Goal: Task Accomplishment & Management: Manage account settings

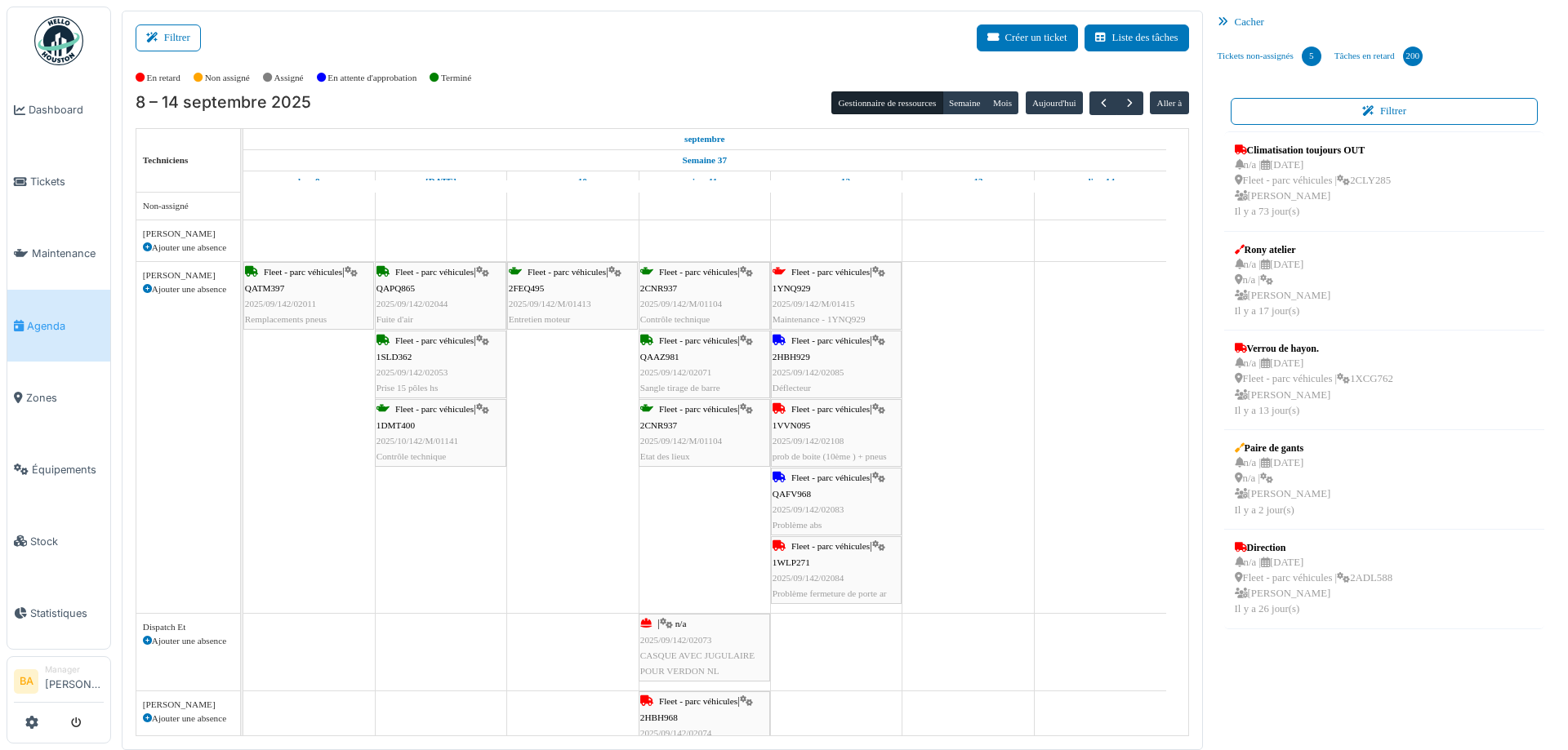
scroll to position [408, 0]
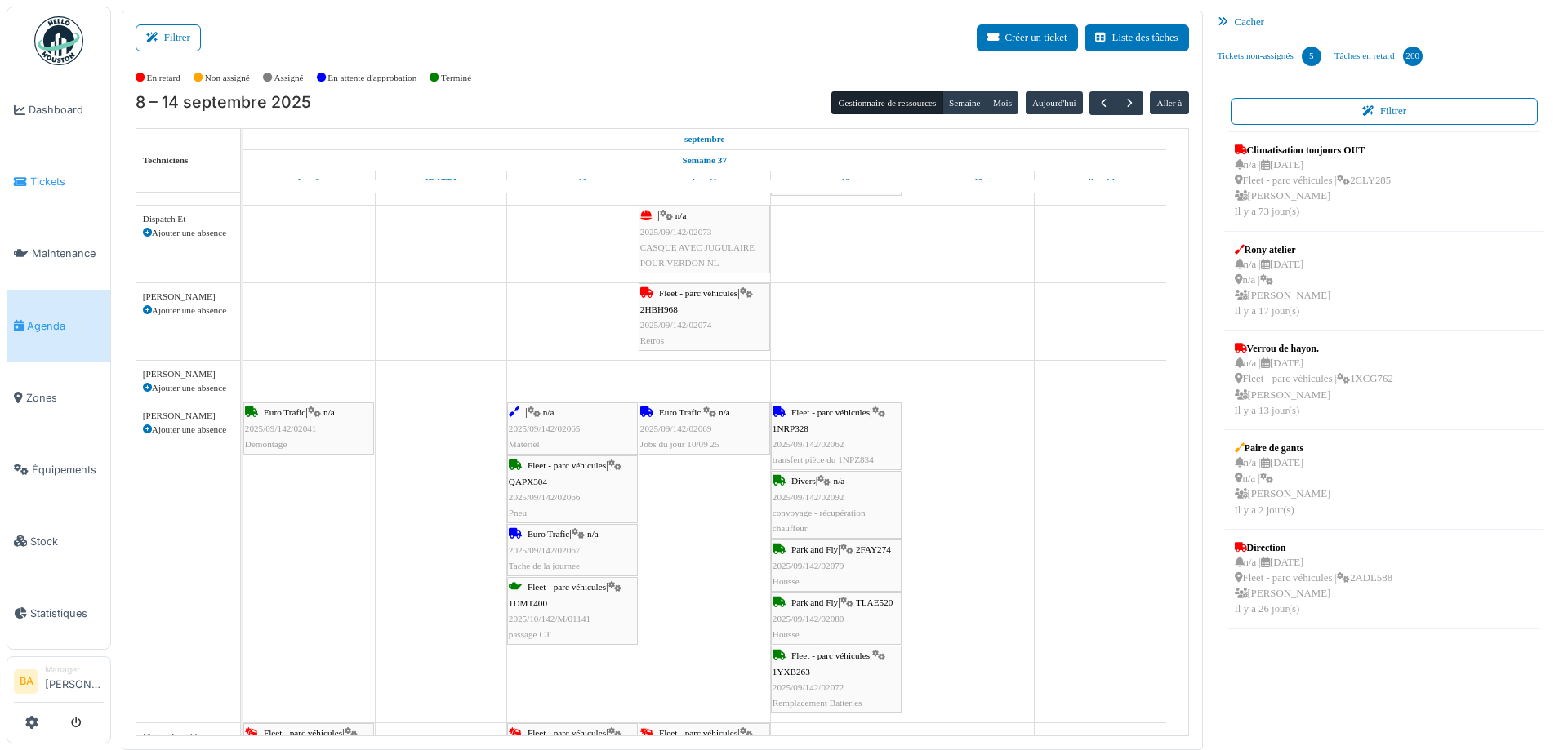
click at [40, 185] on span "Tickets" at bounding box center [67, 181] width 74 height 15
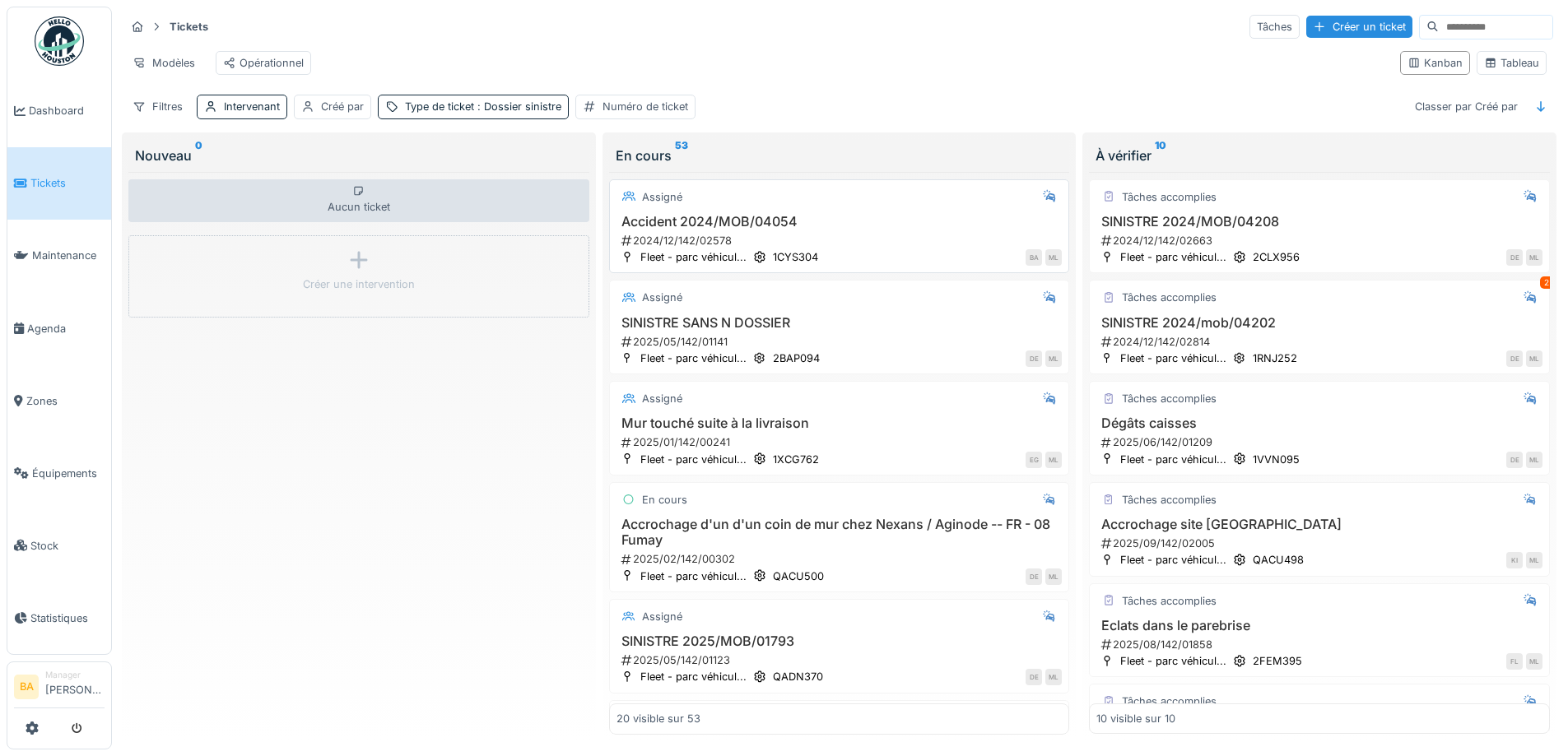
click at [694, 229] on h3 "Accident 2024/MOB/04054" at bounding box center [839, 221] width 446 height 15
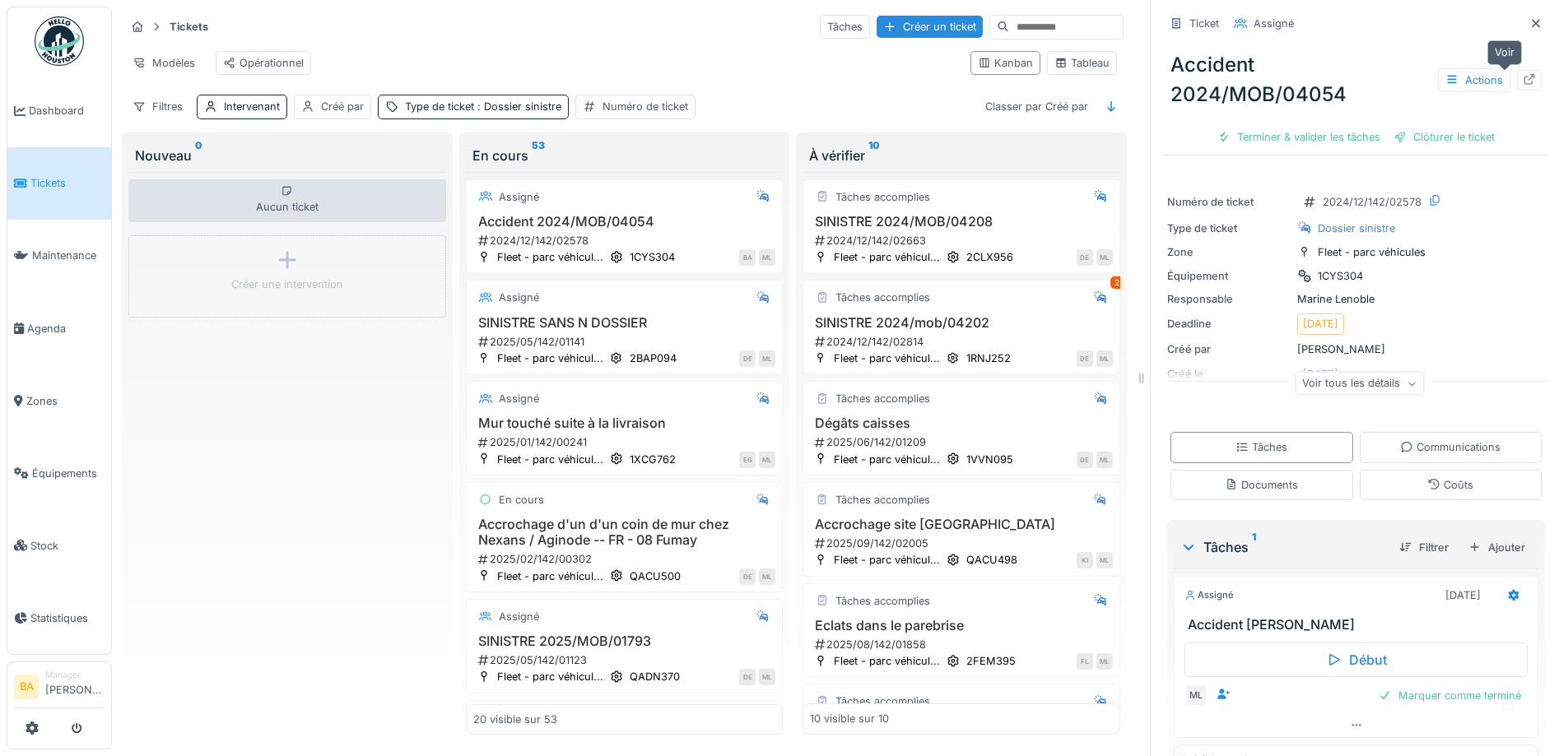
click at [1503, 68] on div "Actions" at bounding box center [1489, 80] width 103 height 24
click at [1489, 82] on div "Actions" at bounding box center [1489, 80] width 103 height 24
click at [1516, 82] on div at bounding box center [1528, 80] width 24 height 21
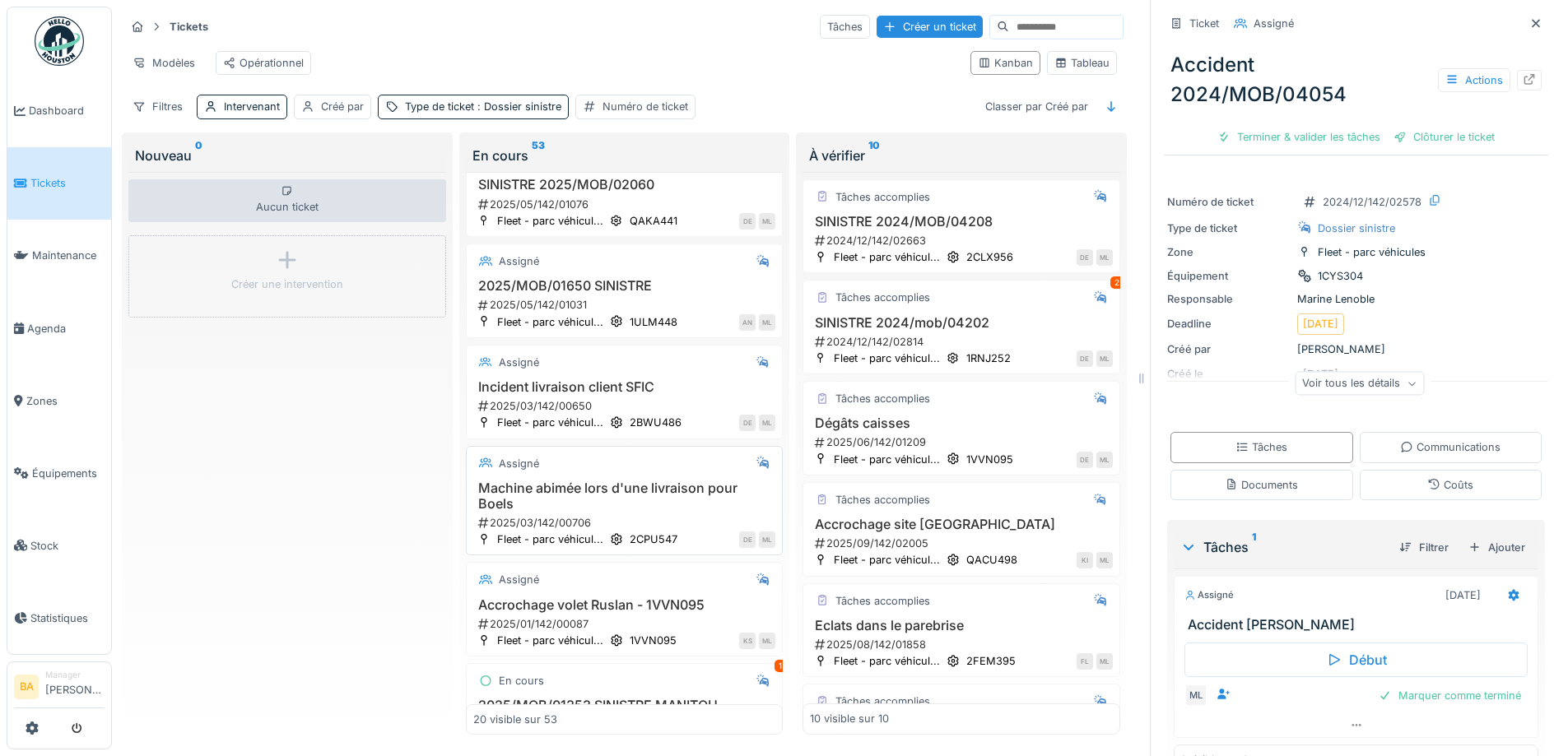
scroll to position [823, 0]
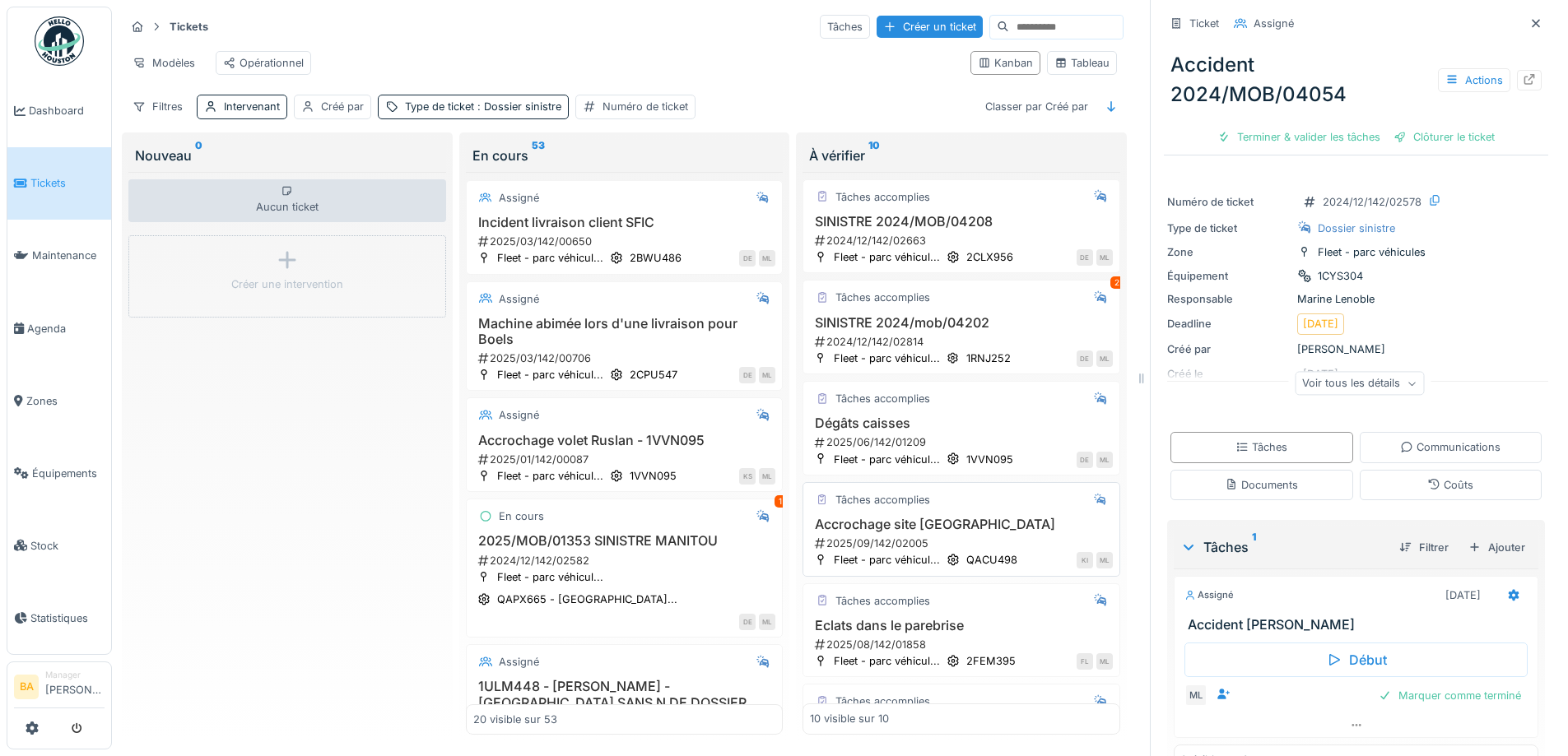
click at [883, 532] on h3 "Accrochage site Verdon Pommeroeul" at bounding box center [961, 524] width 303 height 15
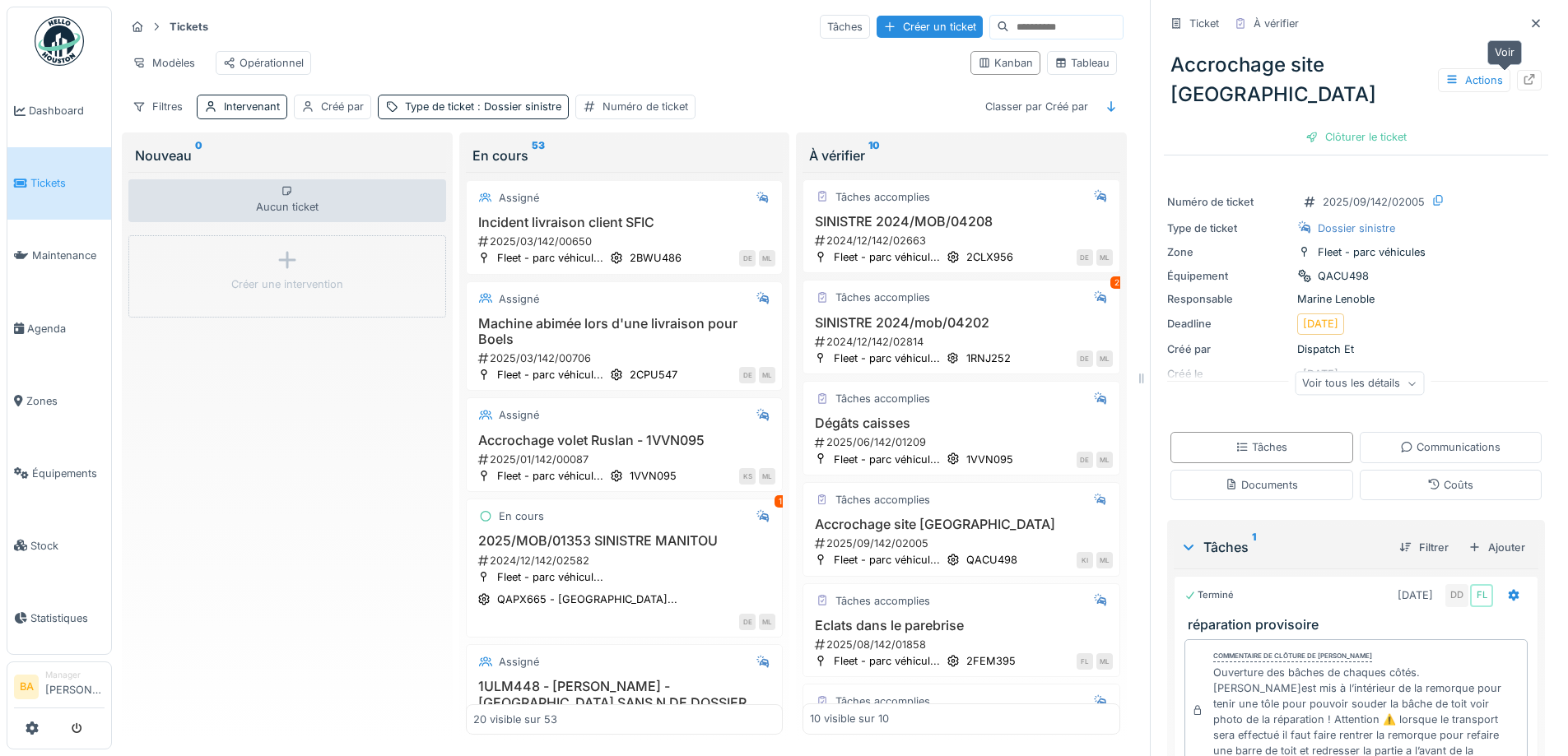
click at [1523, 73] on div at bounding box center [1529, 80] width 14 height 15
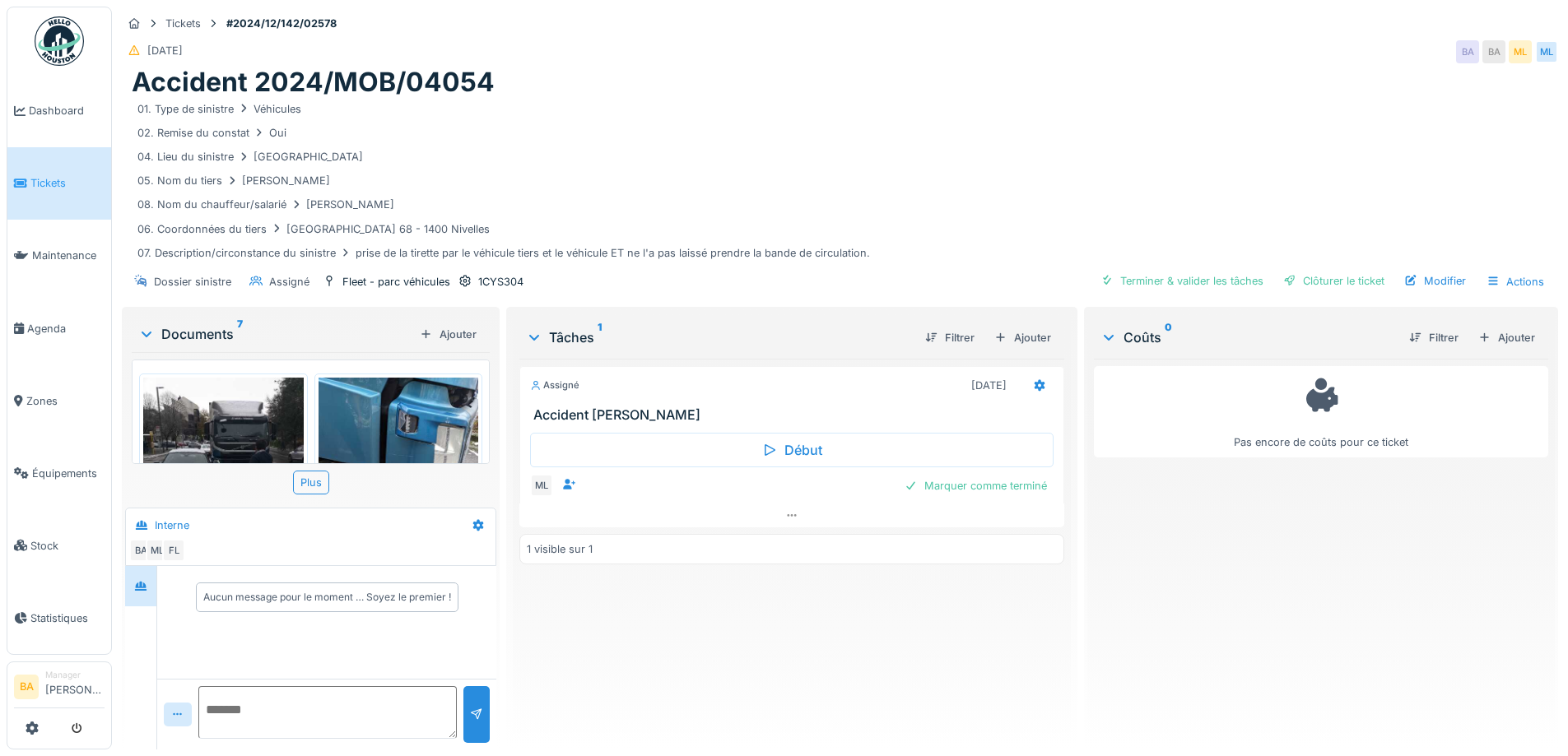
click at [238, 419] on img at bounding box center [223, 484] width 160 height 213
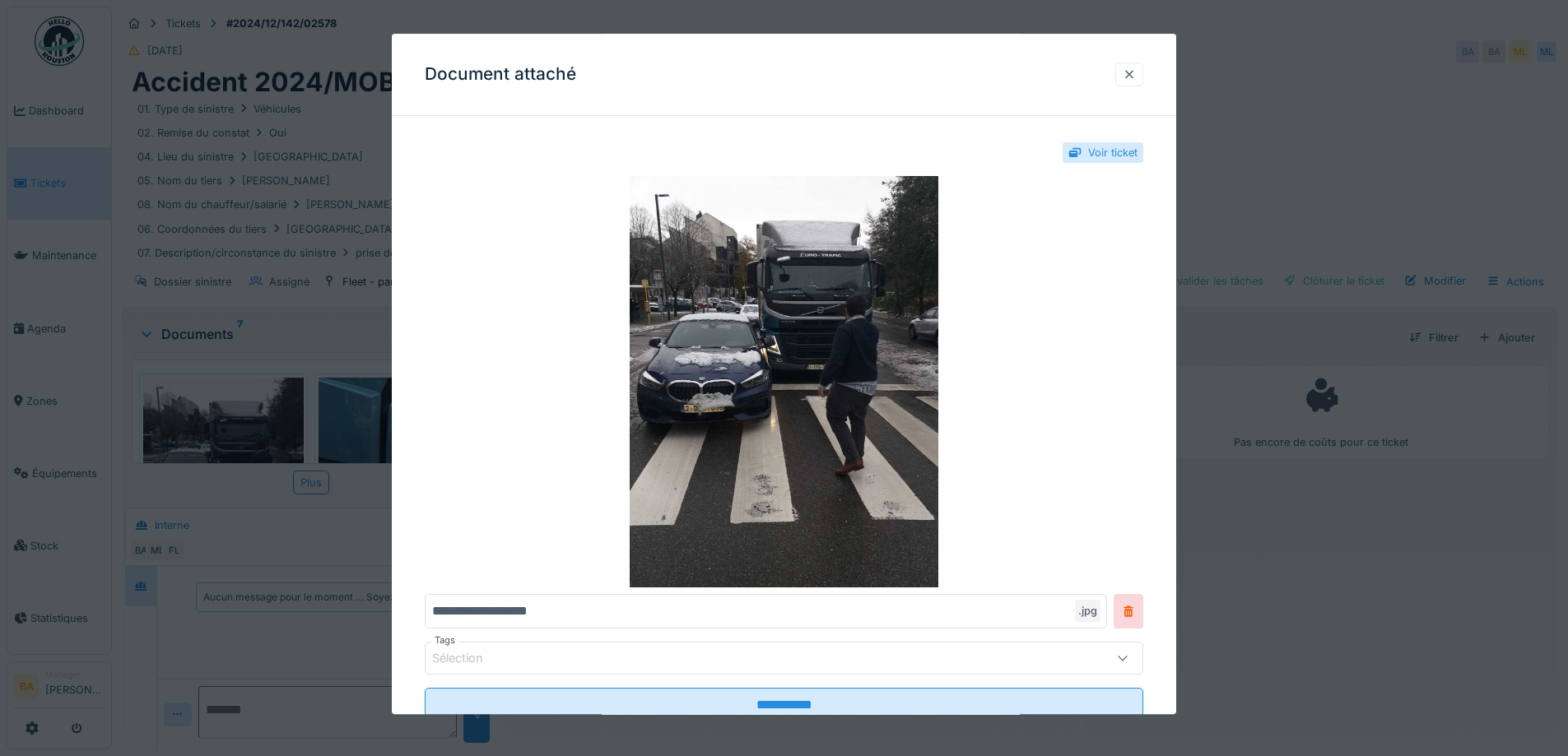
click at [1132, 76] on div at bounding box center [1128, 74] width 14 height 15
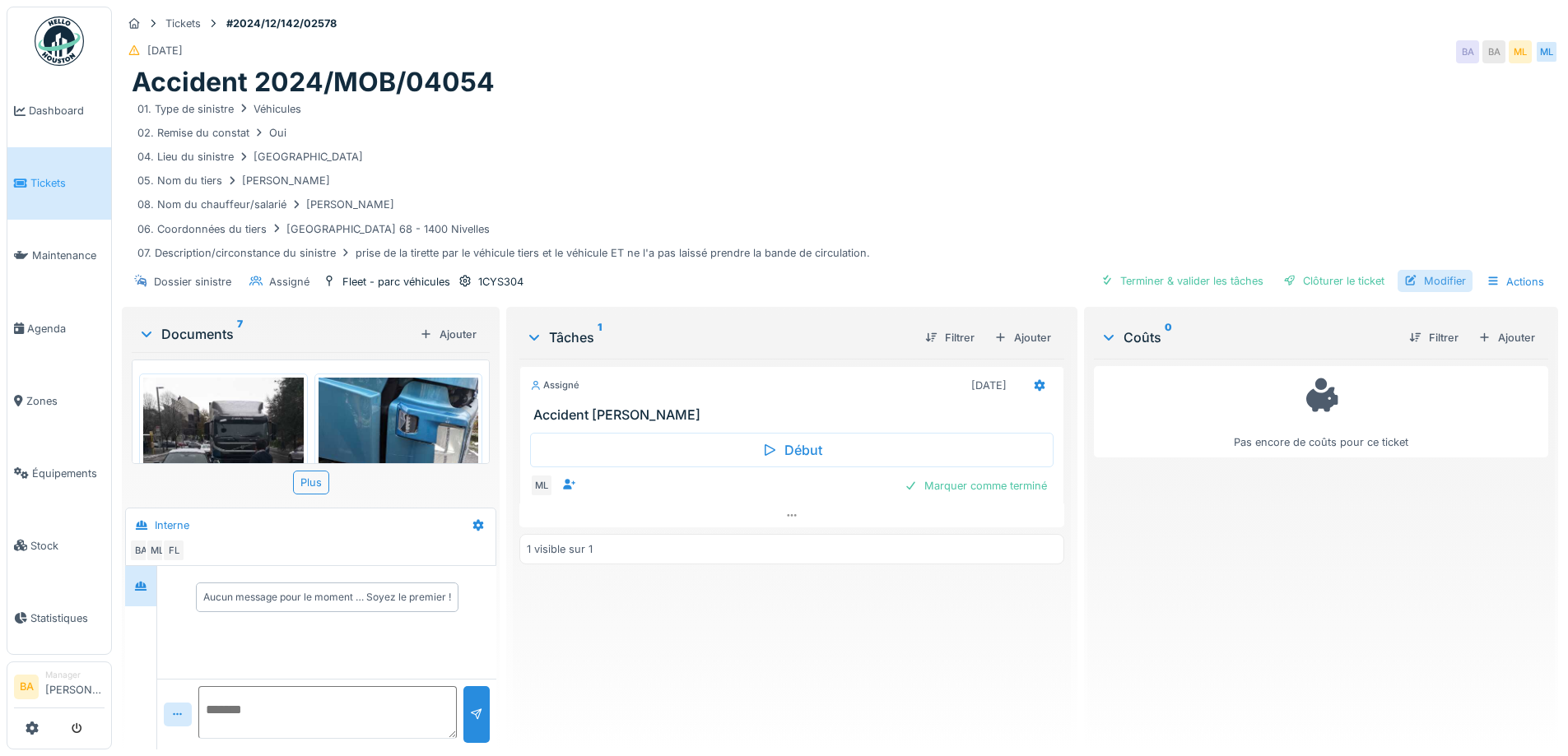
click at [1444, 281] on div "Modifier" at bounding box center [1435, 281] width 75 height 23
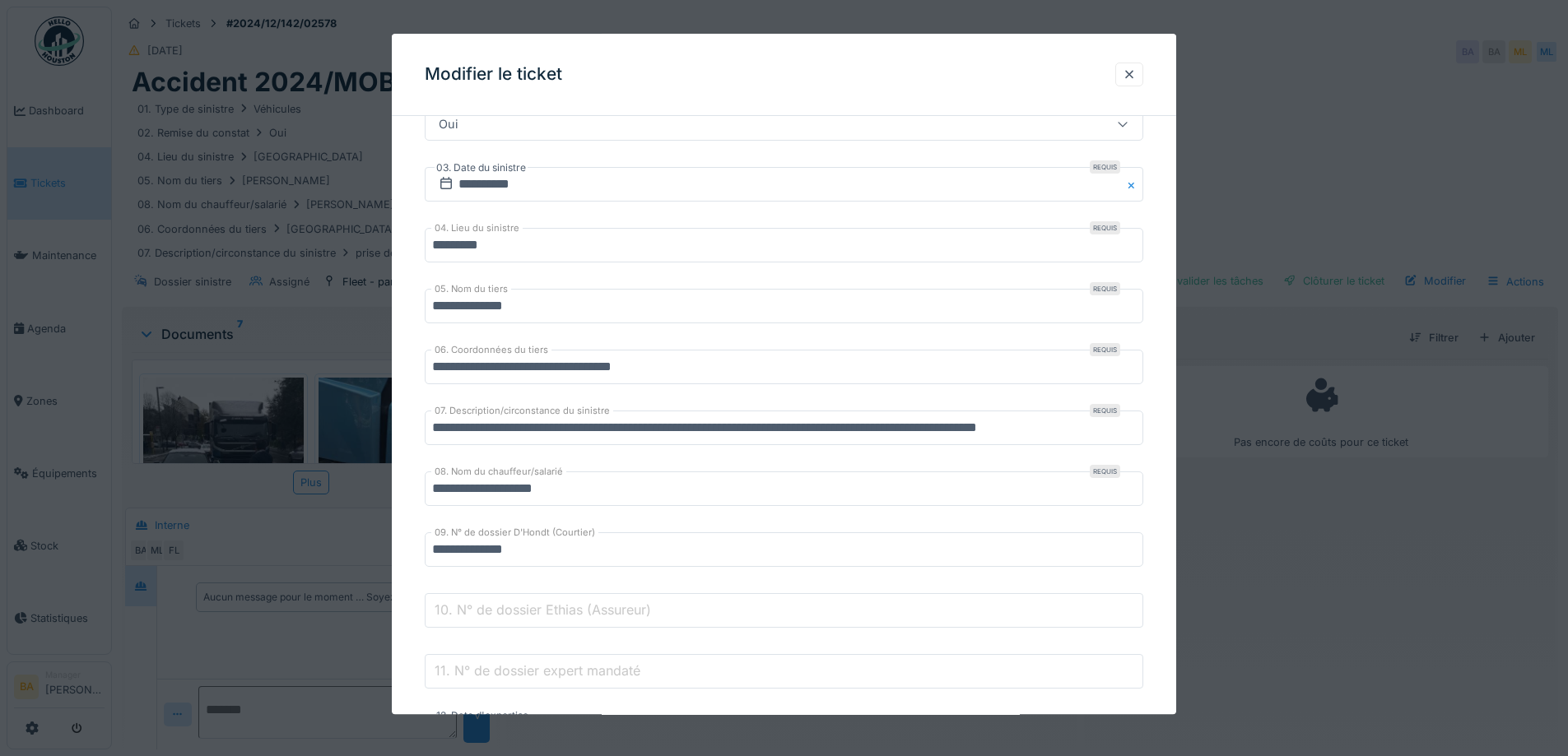
scroll to position [577, 0]
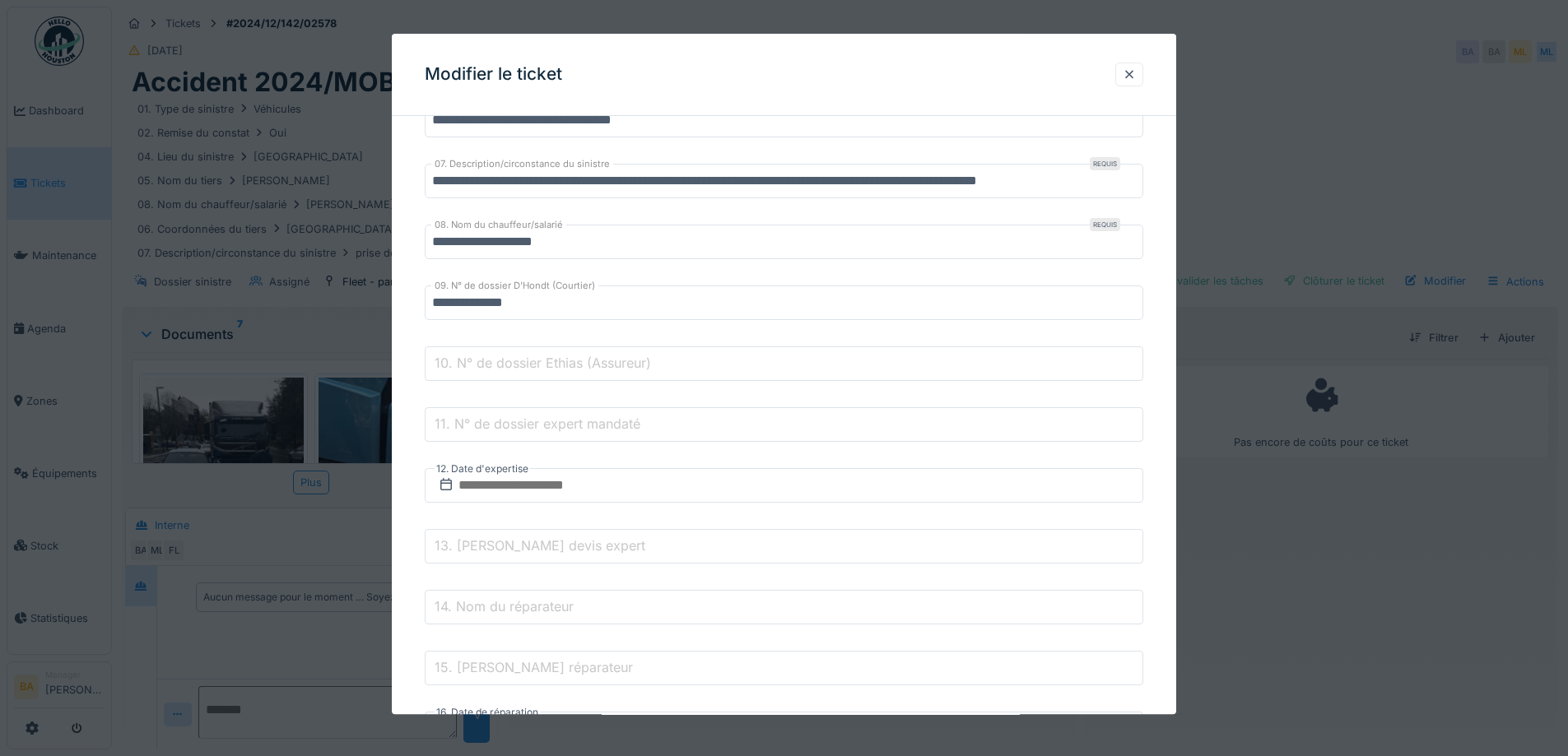
click at [478, 368] on label "10. N° de dossier Ethias (Assureur)" at bounding box center [543, 363] width 223 height 20
click at [478, 368] on input "10. N° de dossier Ethias (Assureur)" at bounding box center [783, 364] width 719 height 34
drag, startPoint x: 539, startPoint y: 412, endPoint x: 542, endPoint y: 429, distance: 17.3
click at [542, 427] on div "11. N° de dossier expert mandaté" at bounding box center [783, 425] width 719 height 34
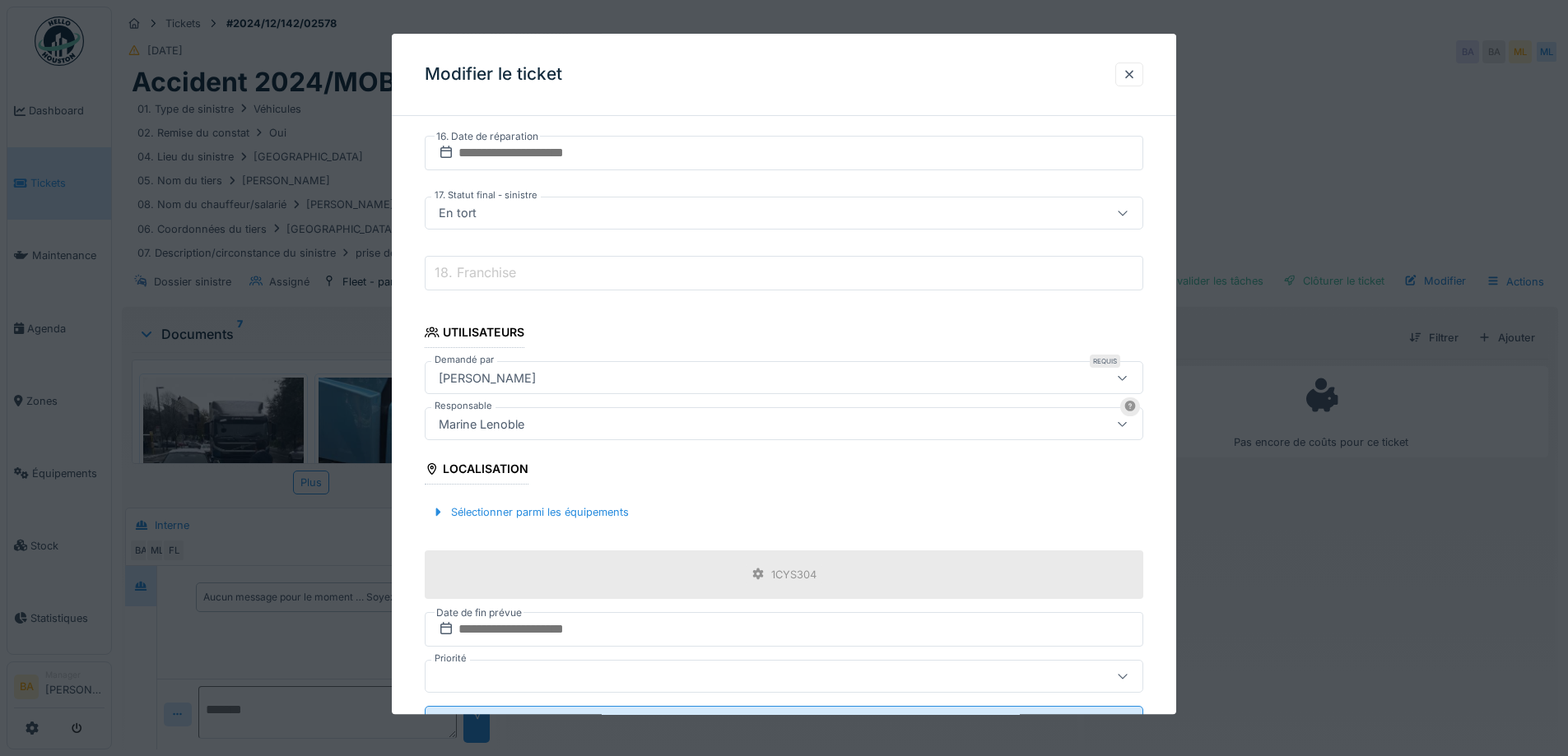
scroll to position [1225, 0]
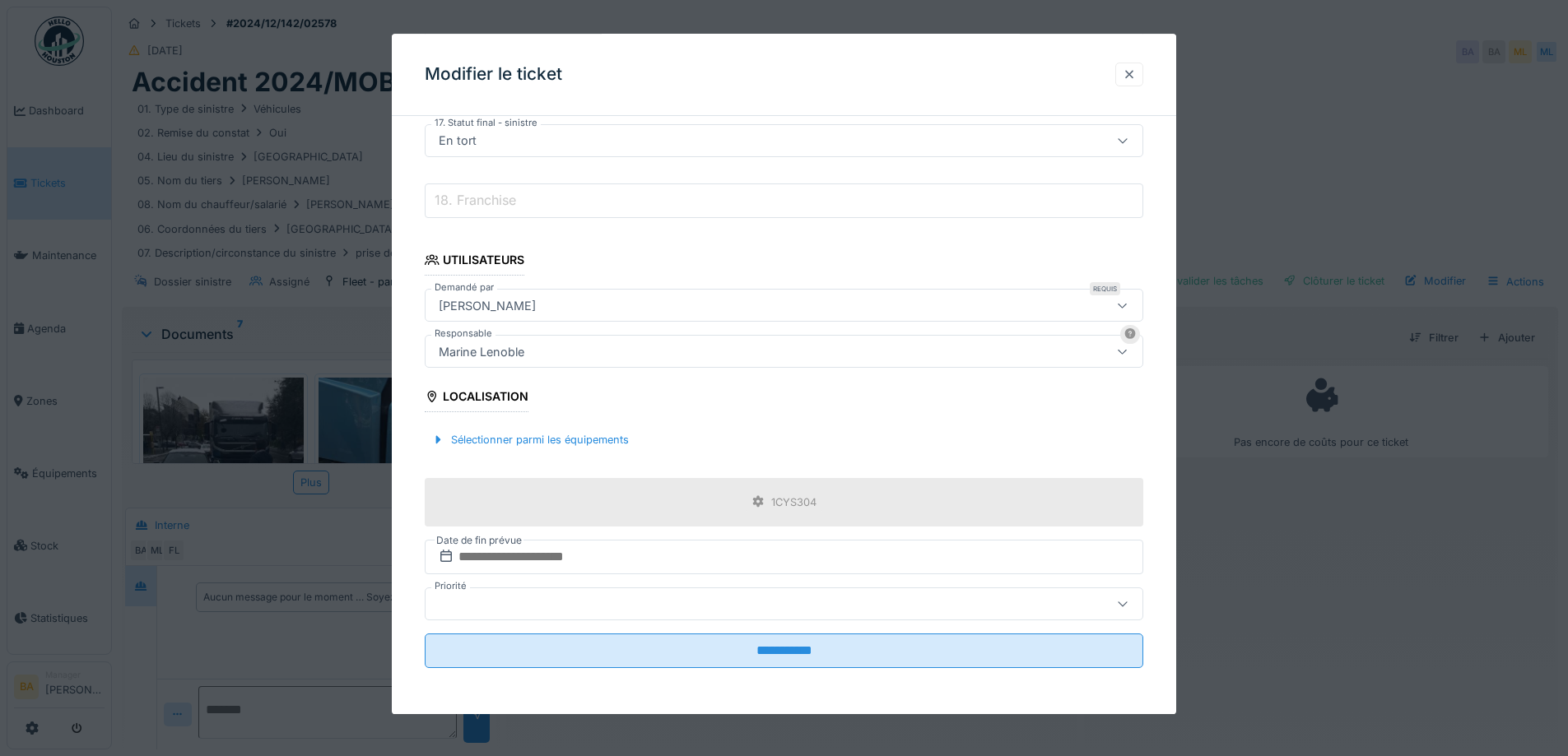
click at [1132, 67] on div at bounding box center [1128, 74] width 14 height 15
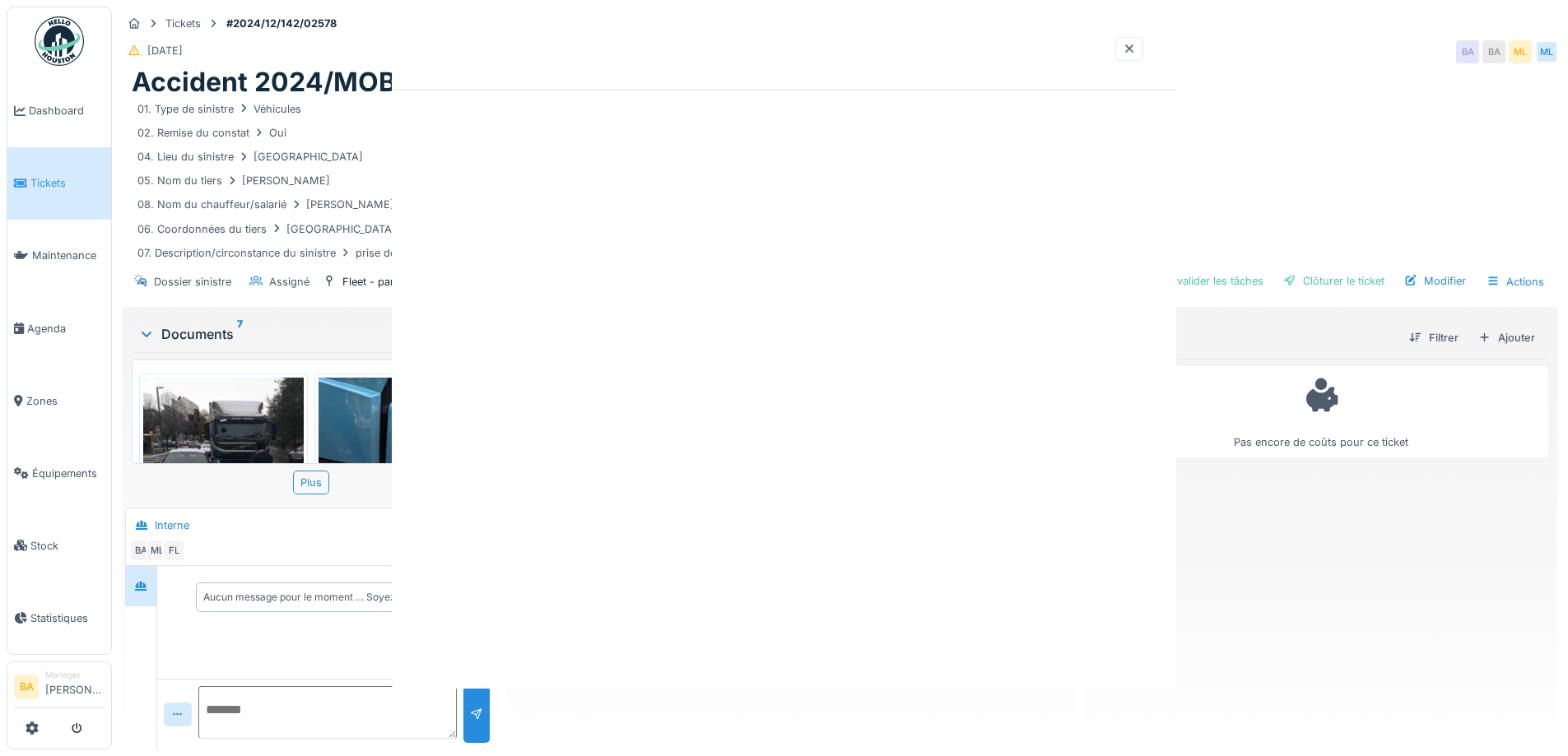
scroll to position [0, 0]
